Goal: Information Seeking & Learning: Learn about a topic

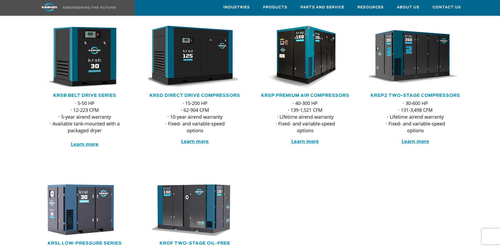
scroll to position [79, 0]
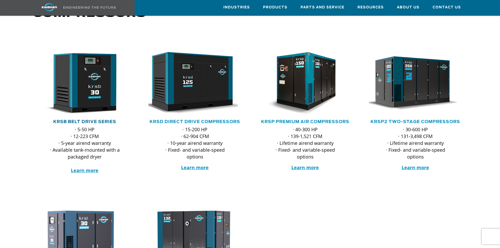
click at [77, 120] on link "KRSB Belt Drive Series" at bounding box center [84, 122] width 63 height 4
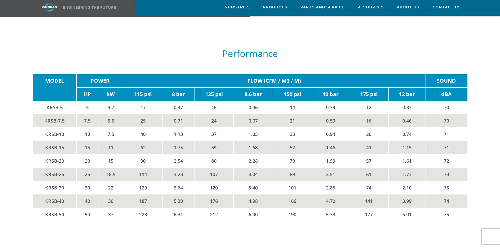
scroll to position [893, 0]
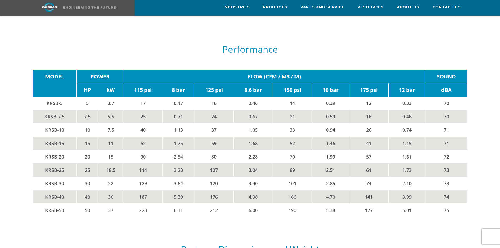
click at [21, 64] on div at bounding box center [250, 128] width 460 height 199
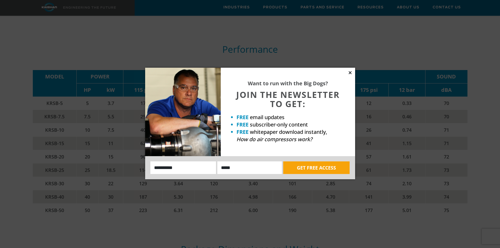
click at [352, 72] on icon at bounding box center [350, 72] width 5 height 5
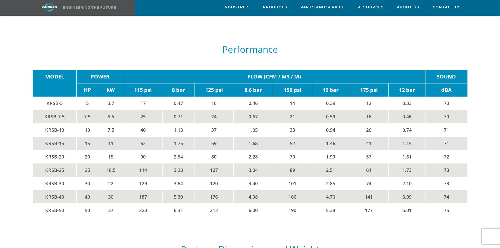
click at [54, 48] on div "Performance" at bounding box center [250, 51] width 435 height 15
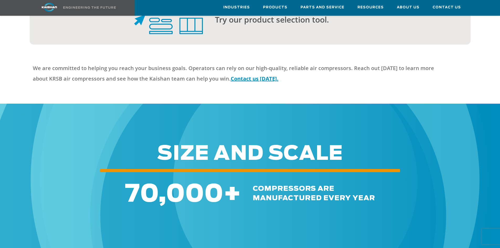
scroll to position [1418, 0]
